Goal: Navigation & Orientation: Understand site structure

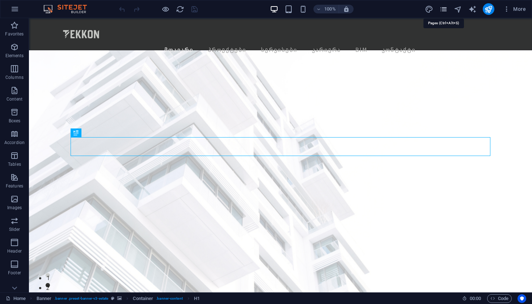
click at [446, 12] on icon "pages" at bounding box center [443, 9] width 8 height 8
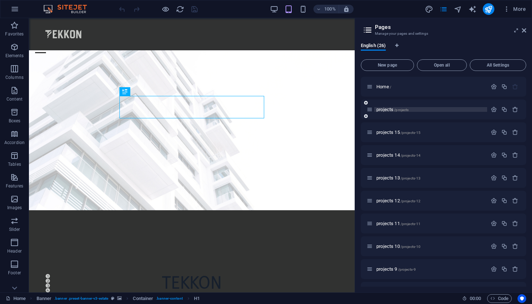
click at [381, 111] on span "projects /projects" at bounding box center [392, 109] width 32 height 5
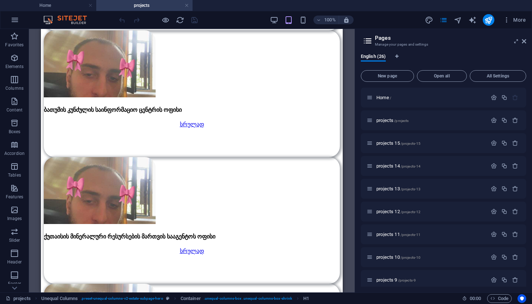
scroll to position [458, 0]
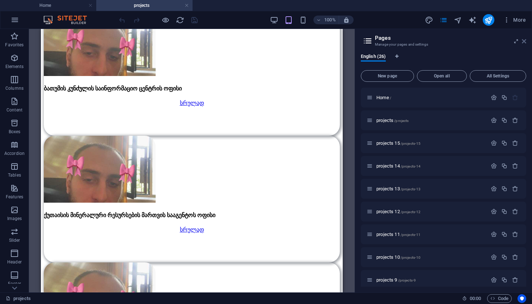
click at [523, 43] on icon at bounding box center [524, 41] width 4 height 6
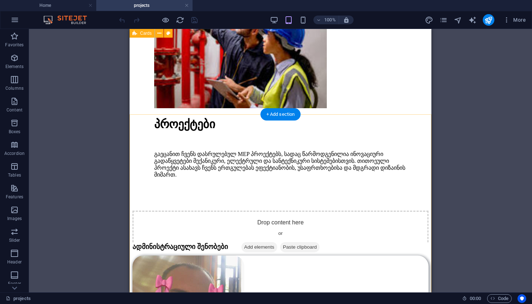
scroll to position [70, 0]
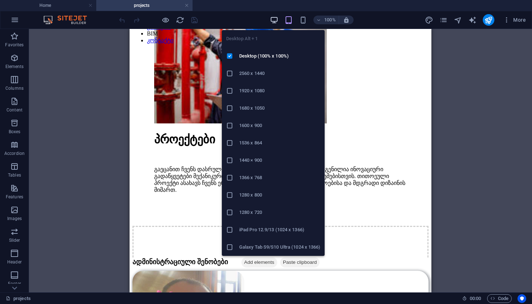
click at [275, 22] on icon "button" at bounding box center [274, 20] width 8 height 8
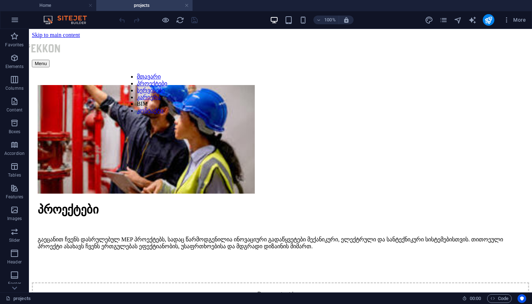
scroll to position [0, 0]
click at [170, 22] on div at bounding box center [158, 20] width 81 height 12
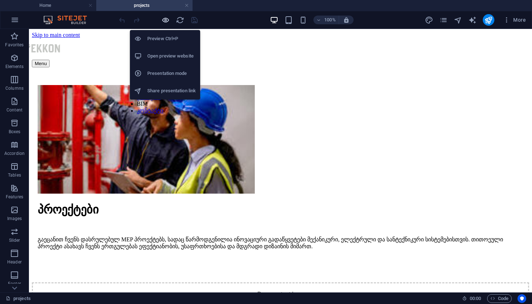
click at [167, 21] on icon "button" at bounding box center [165, 20] width 8 height 8
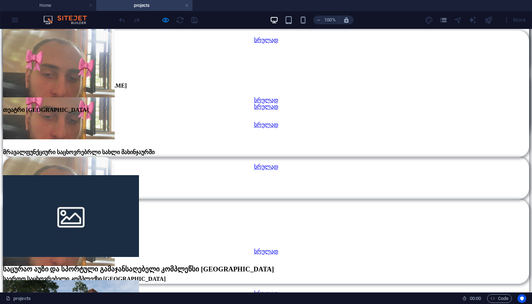
scroll to position [1608, 0]
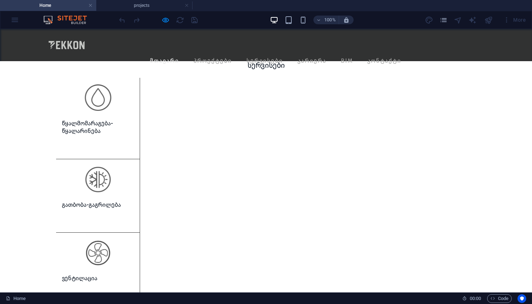
scroll to position [685, 0]
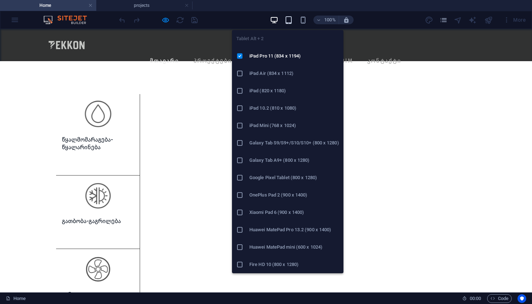
click at [292, 22] on icon "button" at bounding box center [288, 20] width 8 height 8
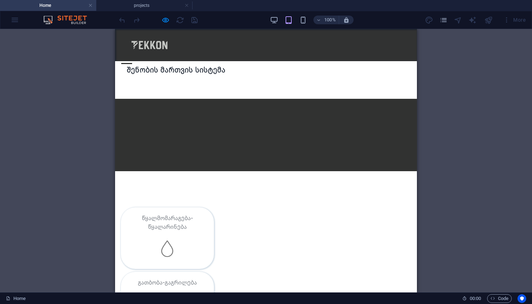
scroll to position [1235, 0]
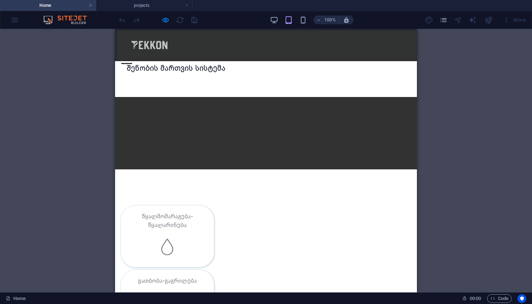
click at [275, 25] on div "100%" at bounding box center [312, 20] width 84 height 12
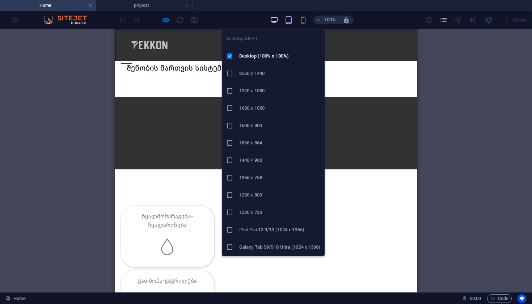
click at [275, 22] on icon "button" at bounding box center [274, 20] width 8 height 8
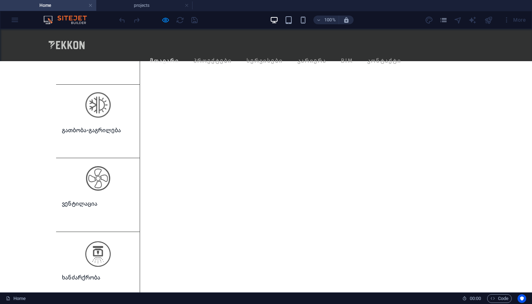
scroll to position [774, 0]
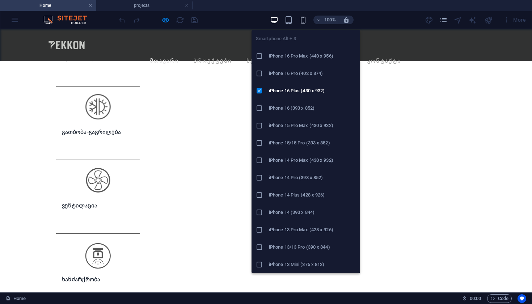
click at [301, 20] on icon "button" at bounding box center [303, 20] width 8 height 8
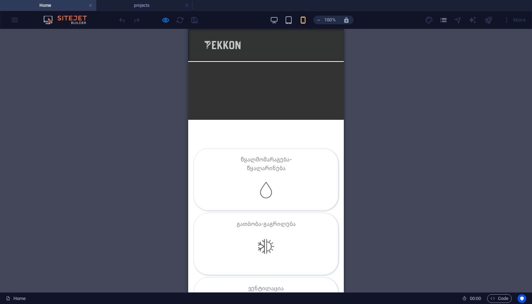
scroll to position [1404, 0]
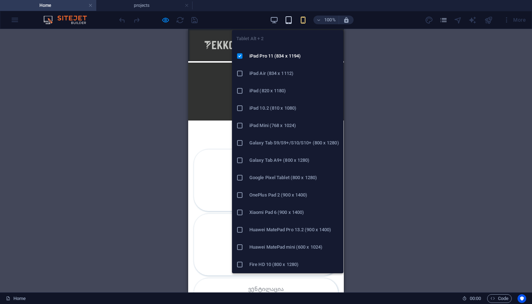
click at [288, 20] on icon "button" at bounding box center [288, 20] width 8 height 8
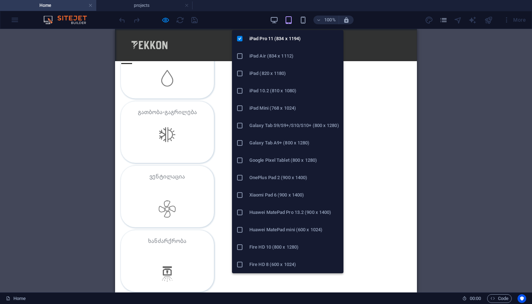
scroll to position [18, 0]
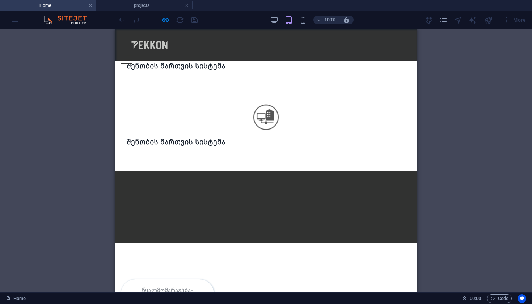
scroll to position [1155, 0]
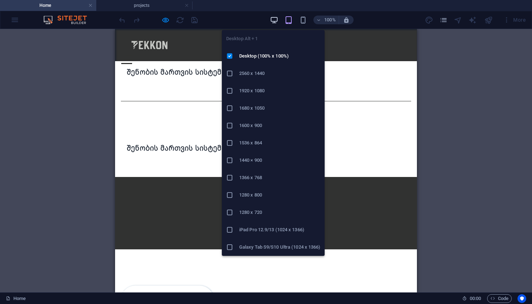
click at [270, 18] on icon "button" at bounding box center [274, 20] width 8 height 8
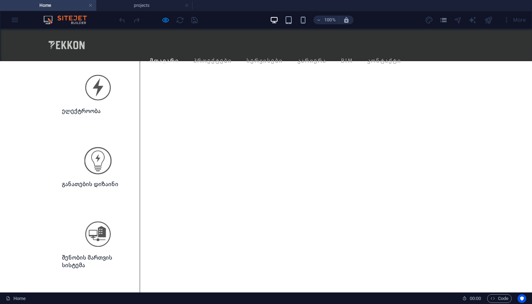
scroll to position [1123, 0]
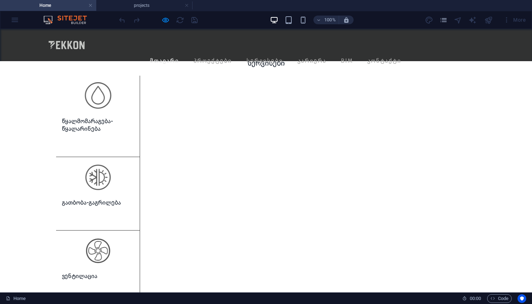
scroll to position [704, 0]
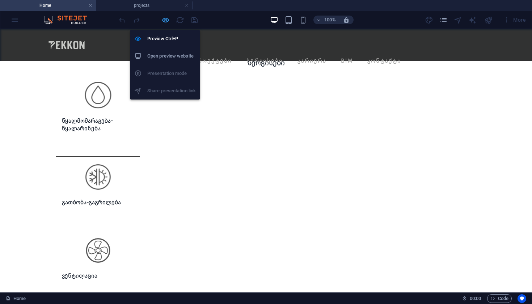
click at [166, 24] on icon "button" at bounding box center [165, 20] width 8 height 8
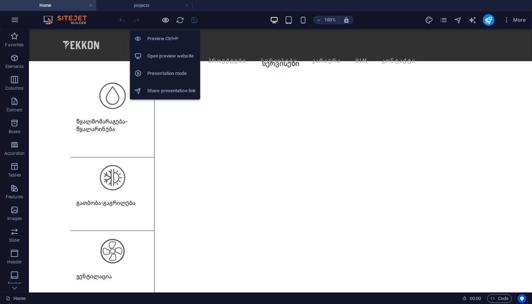
click at [166, 24] on icon "button" at bounding box center [165, 20] width 8 height 8
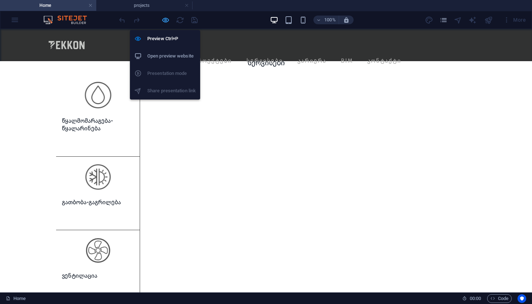
click at [166, 24] on icon "button" at bounding box center [165, 20] width 8 height 8
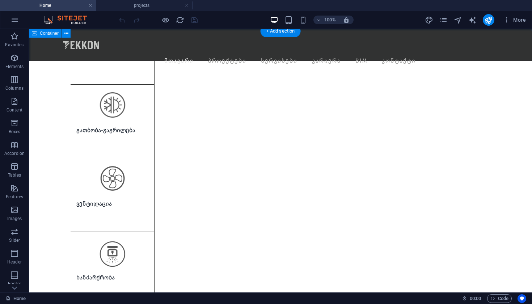
scroll to position [781, 0]
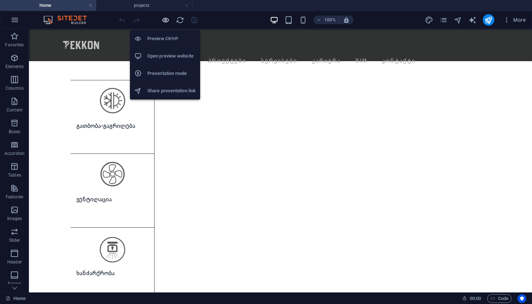
click at [163, 21] on icon "button" at bounding box center [165, 20] width 8 height 8
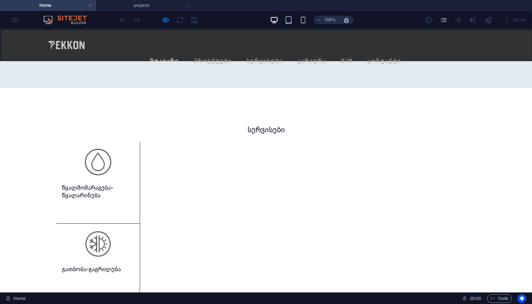
scroll to position [563, 0]
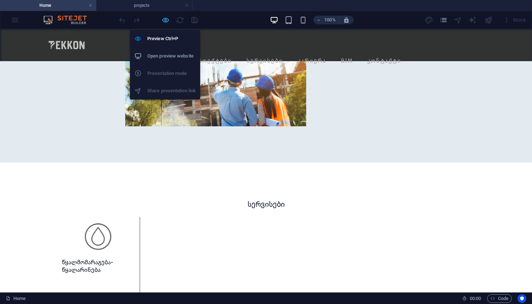
click at [165, 22] on icon "button" at bounding box center [165, 20] width 8 height 8
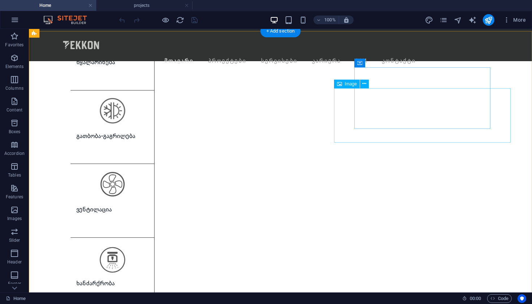
scroll to position [770, 0]
